Goal: Check status

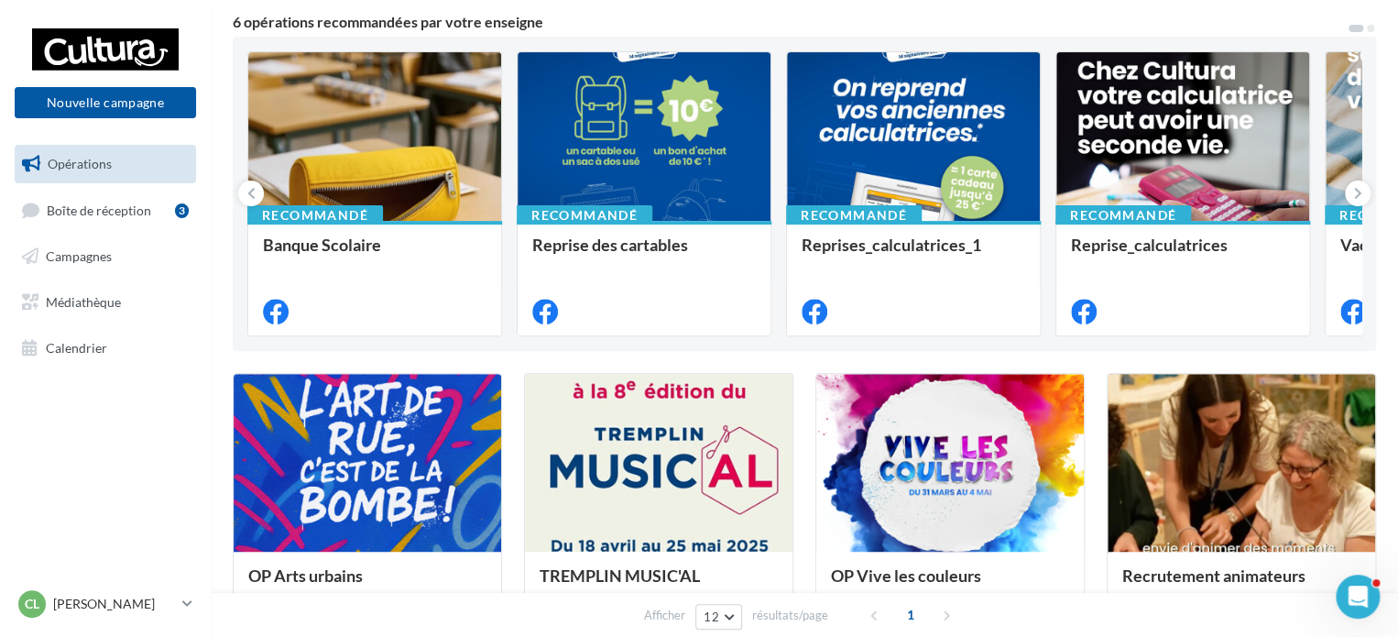
scroll to position [156, 0]
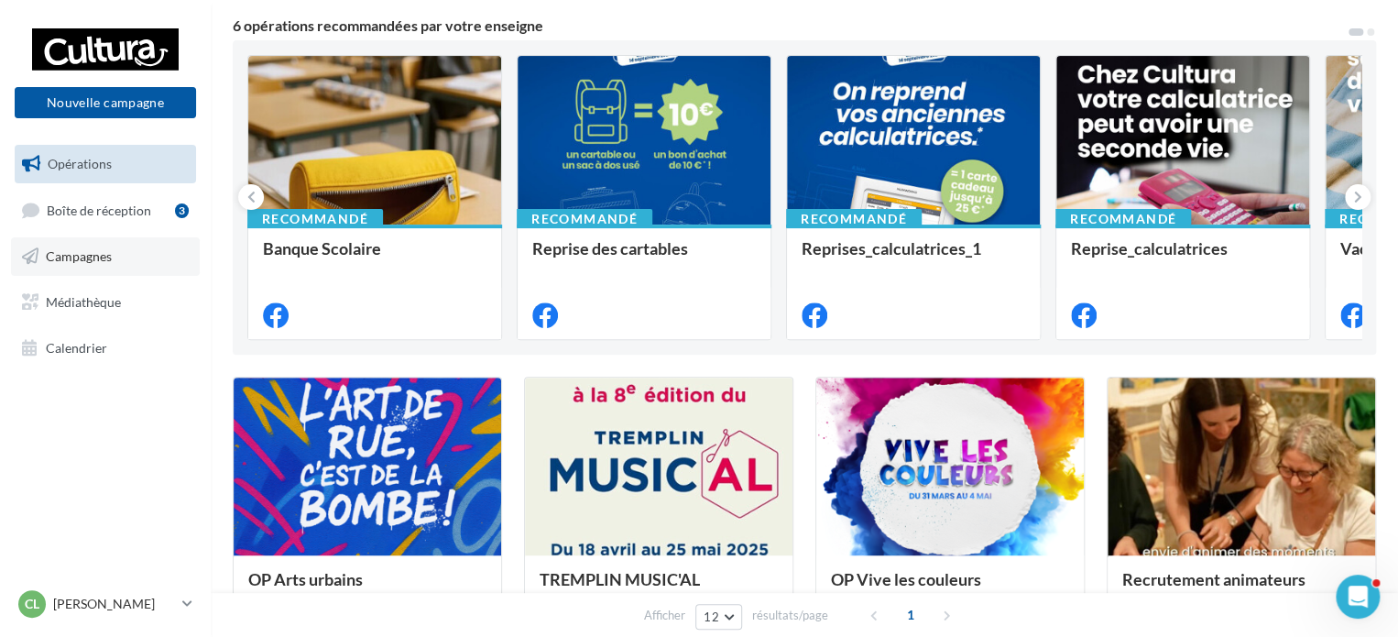
click at [75, 267] on link "Campagnes" at bounding box center [105, 256] width 189 height 38
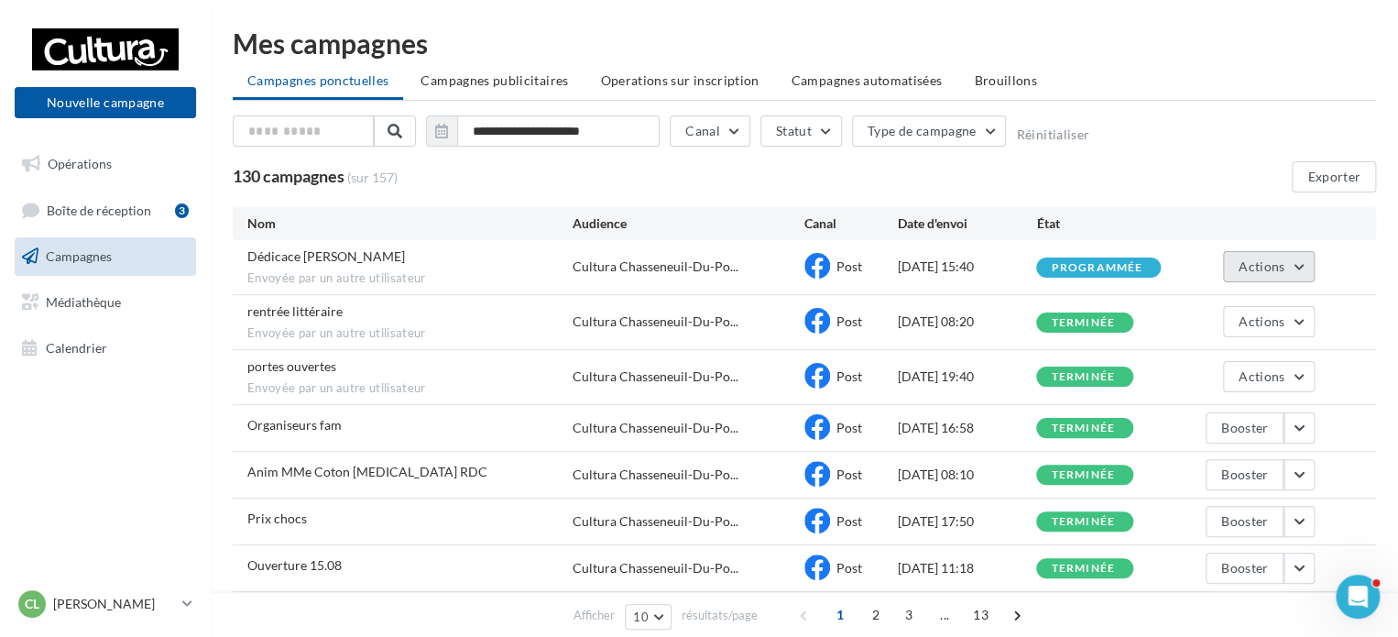
click at [1293, 262] on button "Actions" at bounding box center [1269, 266] width 92 height 31
click at [1214, 315] on button "Voir les résultats" at bounding box center [1223, 310] width 183 height 48
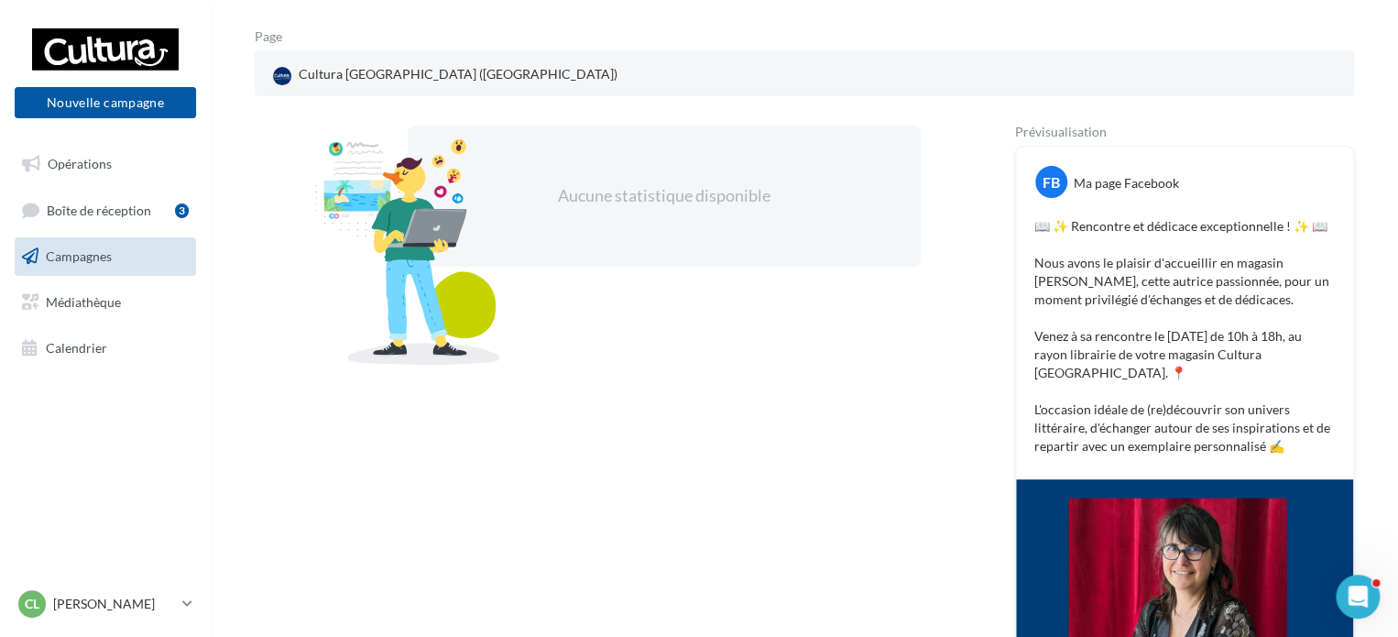
scroll to position [216, 0]
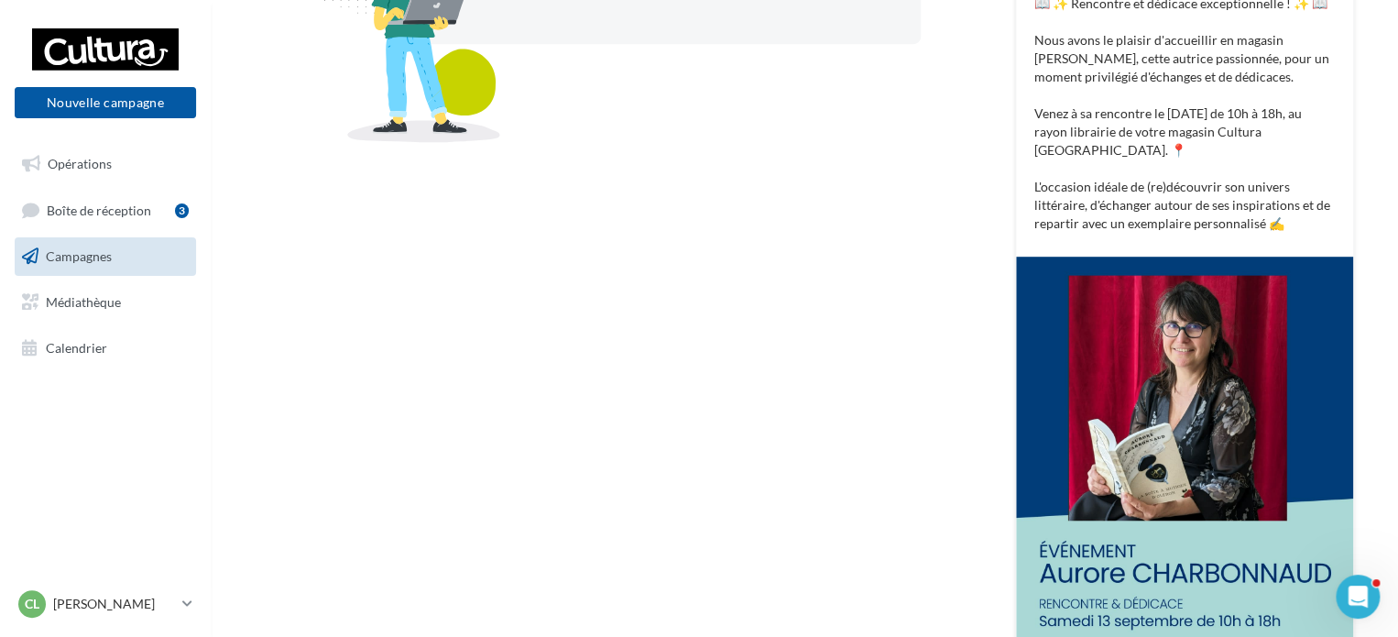
scroll to position [438, 0]
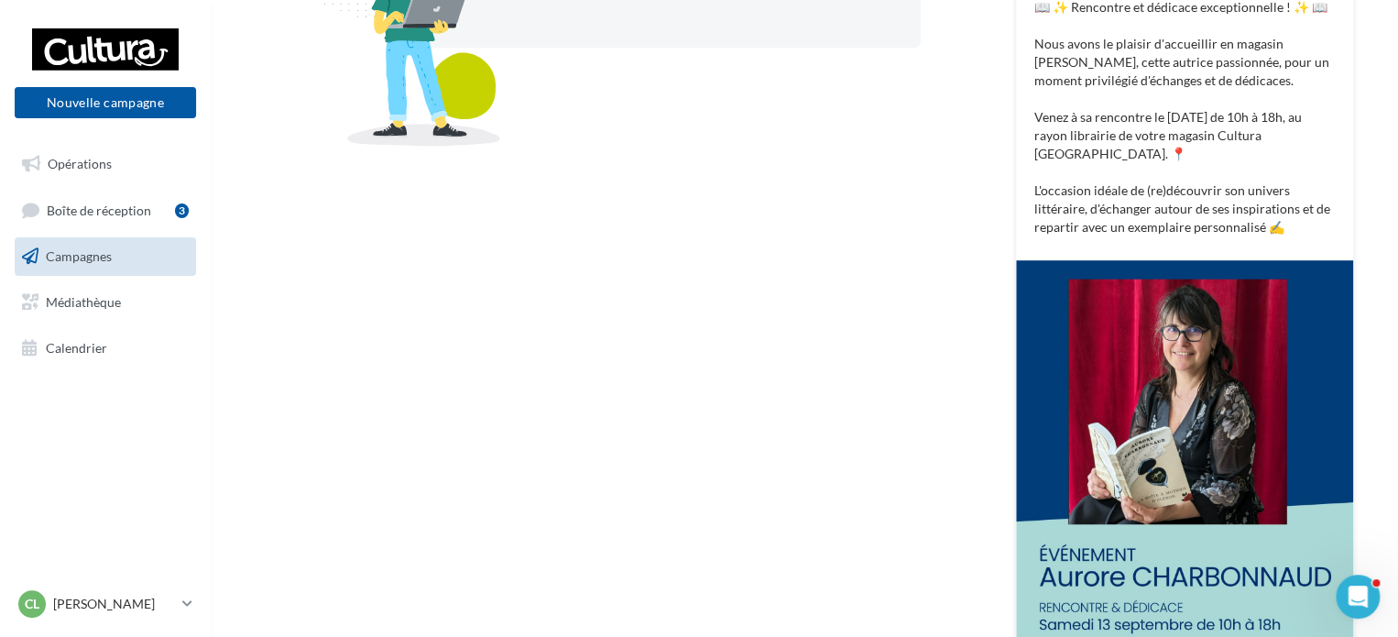
click at [1206, 597] on img at bounding box center [1184, 498] width 337 height 477
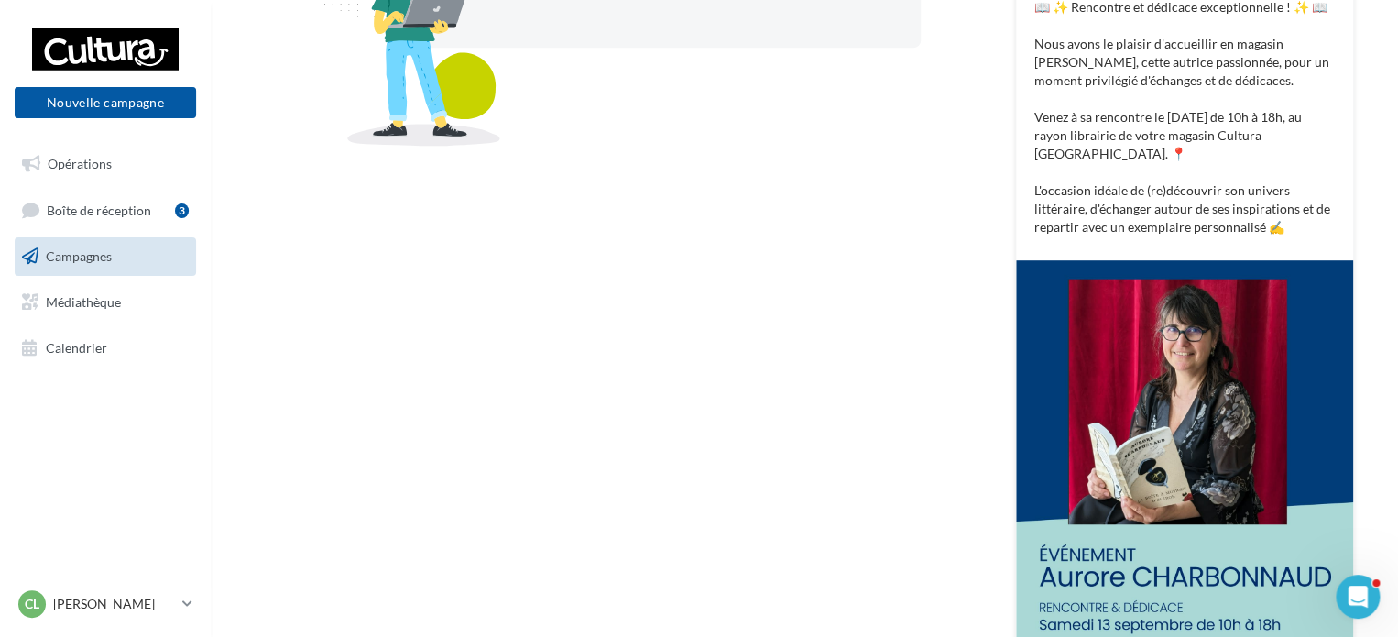
scroll to position [656, 0]
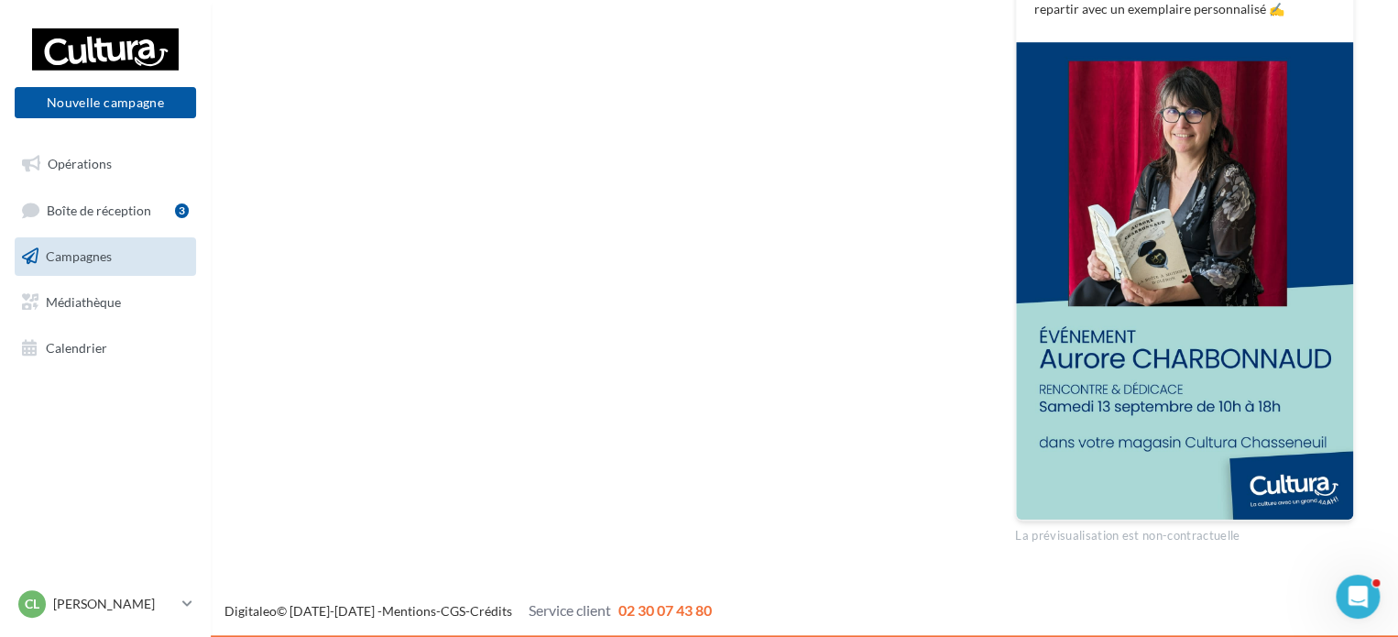
click at [1176, 335] on img at bounding box center [1184, 280] width 337 height 477
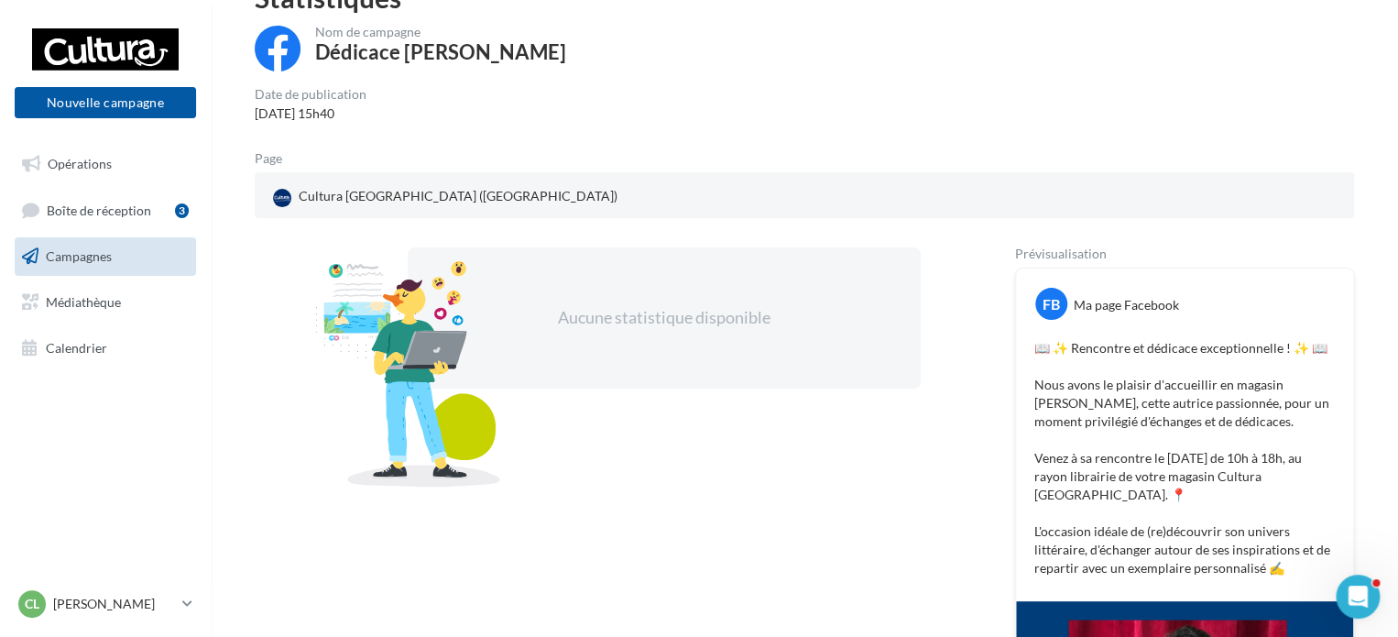
scroll to position [94, 0]
